Goal: Transaction & Acquisition: Purchase product/service

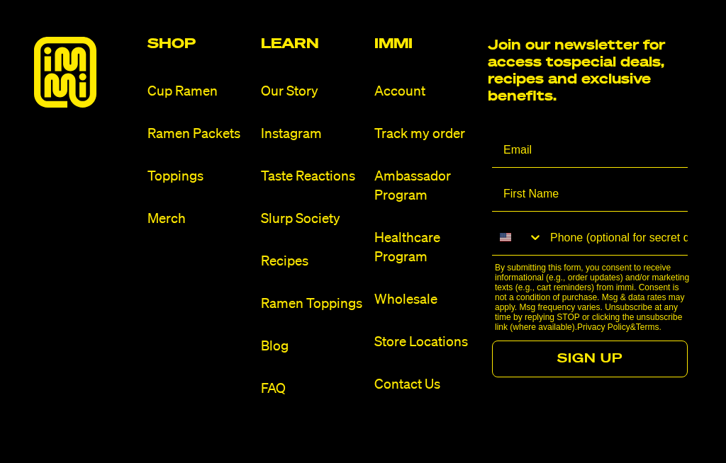
scroll to position [7851, 0]
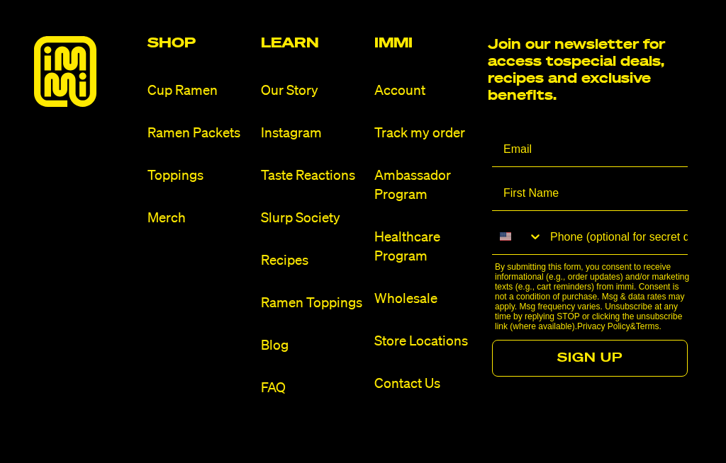
click at [183, 81] on link "Cup Ramen" at bounding box center [198, 90] width 102 height 19
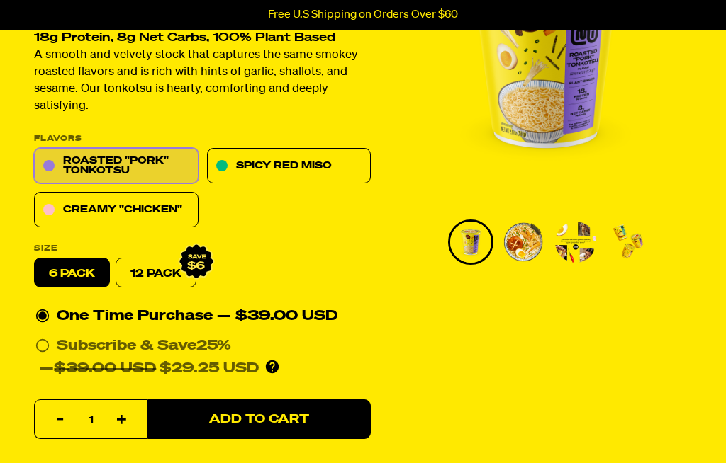
scroll to position [186, 0]
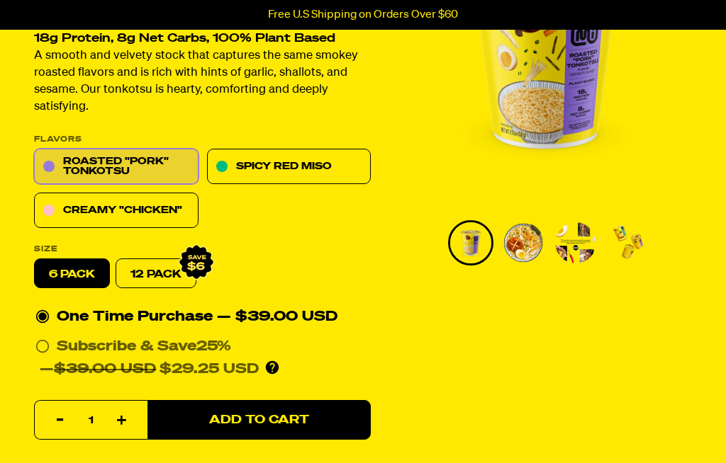
click at [147, 273] on link "12 Pack" at bounding box center [155, 274] width 81 height 30
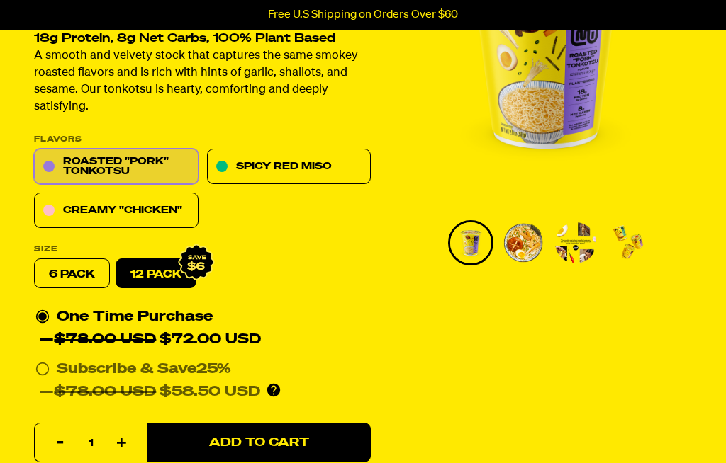
click at [67, 273] on label "6 pack" at bounding box center [72, 274] width 76 height 30
click at [35, 260] on input "6 pack" at bounding box center [34, 259] width 1 height 1
radio input "true"
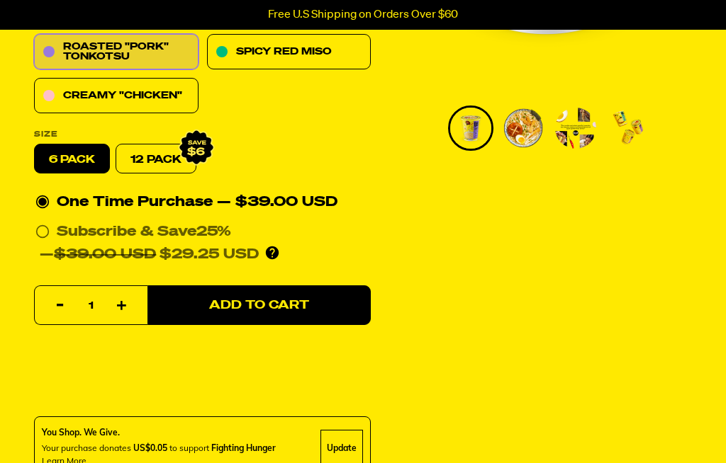
scroll to position [0, 0]
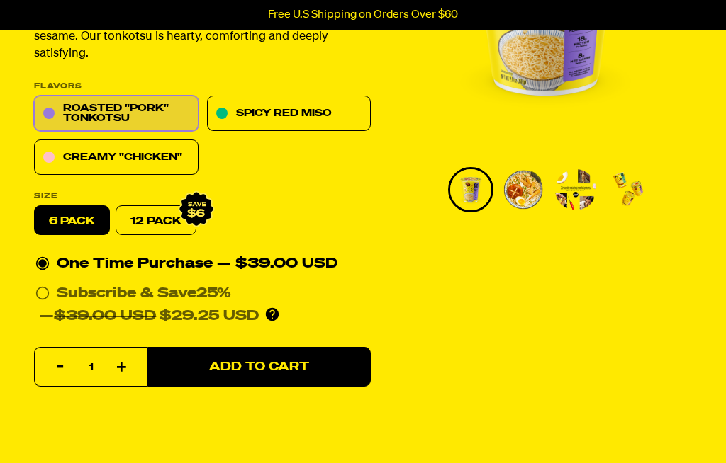
scroll to position [239, 0]
click at [154, 227] on link "12 Pack" at bounding box center [155, 221] width 81 height 30
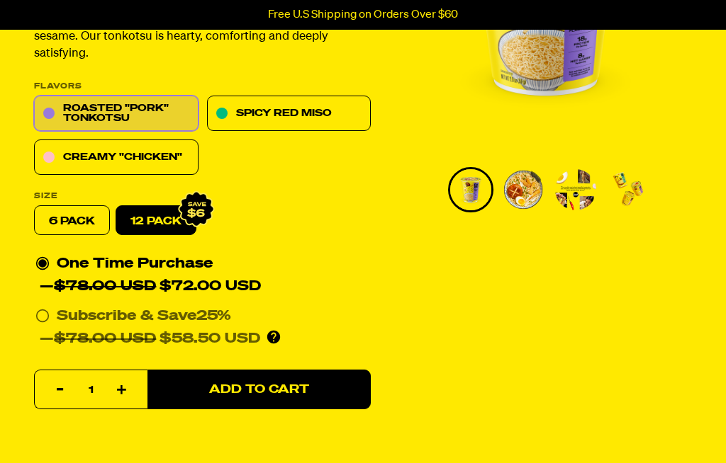
radio input "false"
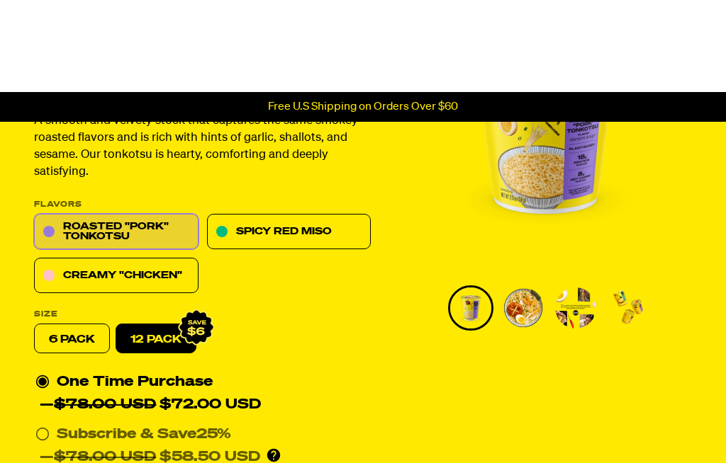
scroll to position [0, 0]
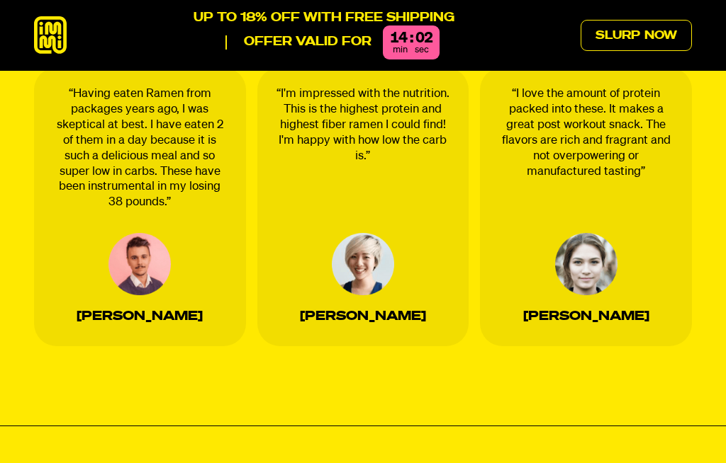
scroll to position [2392, 0]
